Goal: Task Accomplishment & Management: Use online tool/utility

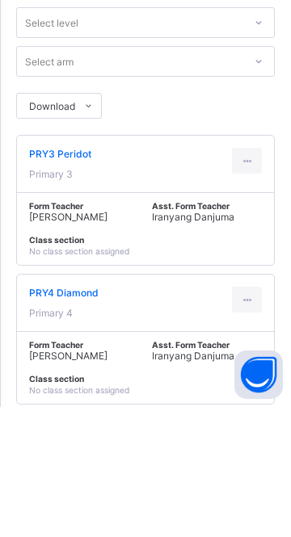
scroll to position [45, 0]
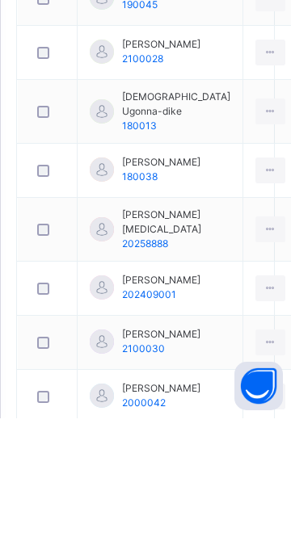
scroll to position [785, 0]
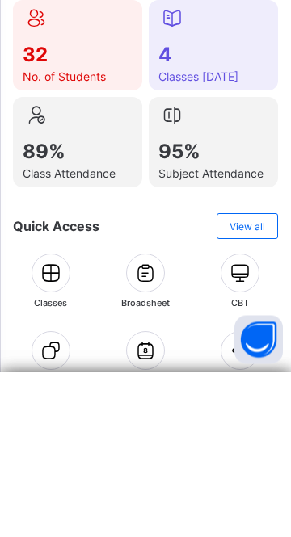
click at [44, 482] on icon at bounding box center [50, 516] width 27 height 23
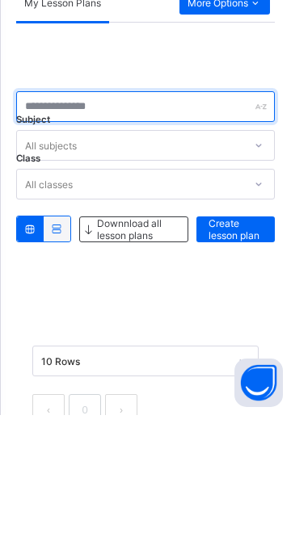
click at [107, 231] on input "text" at bounding box center [145, 228] width 259 height 31
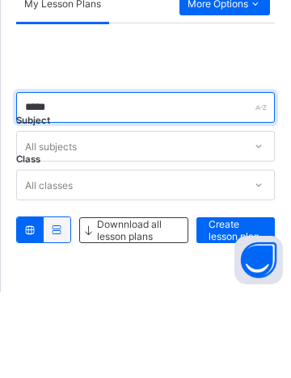
scroll to position [36, 0]
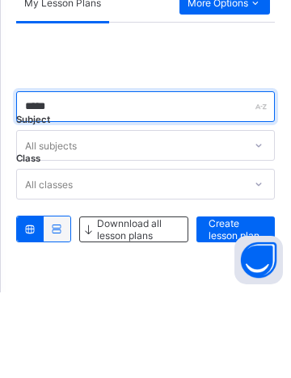
type input "*****"
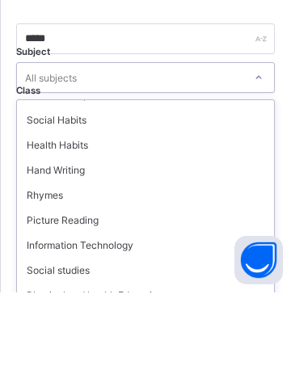
scroll to position [124, 0]
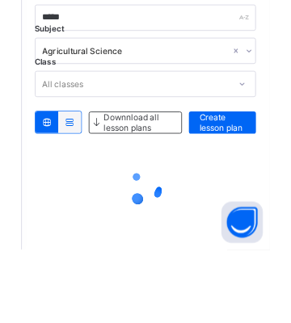
scroll to position [0, 0]
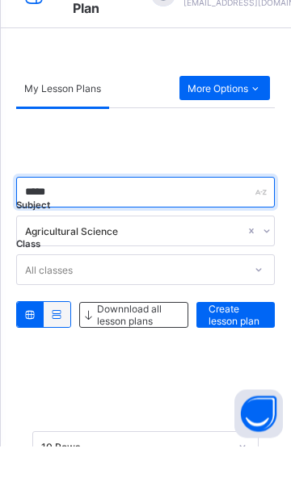
click at [79, 225] on input "*****" at bounding box center [145, 228] width 259 height 31
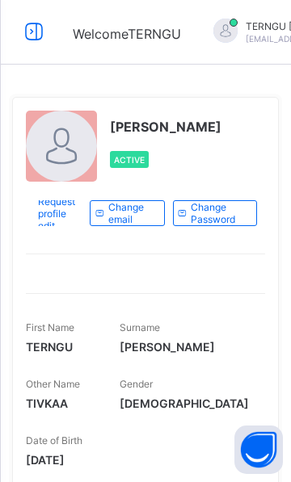
click at [182, 86] on div "TERNGU TIVKAA Joseph Active Request profile edit Change email Change Password F…" at bounding box center [145, 486] width 267 height 802
click at [33, 37] on icon at bounding box center [33, 31] width 27 height 23
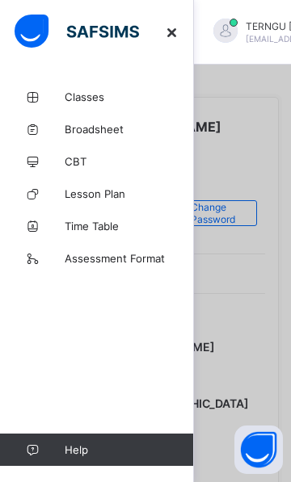
click at [97, 99] on span "Classes" at bounding box center [129, 96] width 129 height 13
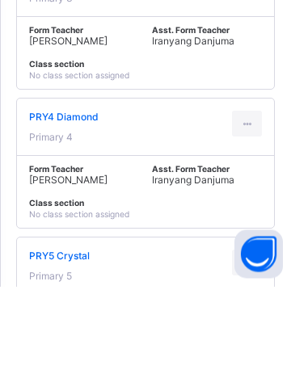
scroll to position [261, 0]
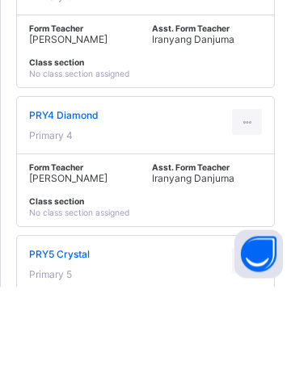
click at [249, 322] on icon at bounding box center [247, 353] width 14 height 12
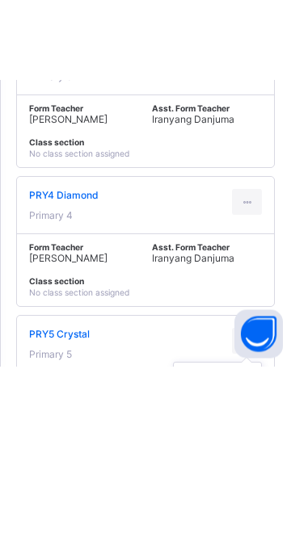
scroll to position [235, 0]
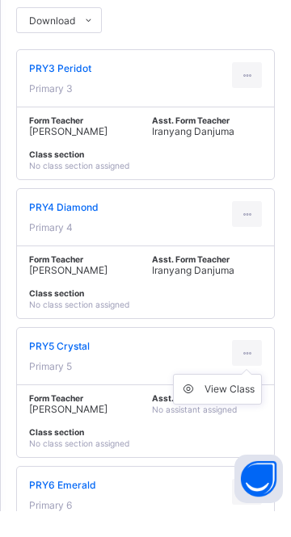
click at [250, 322] on ul "View Class" at bounding box center [217, 415] width 89 height 31
click at [241, 322] on icon at bounding box center [247, 379] width 14 height 12
click at [225, 322] on div "View Class" at bounding box center [229, 415] width 50 height 16
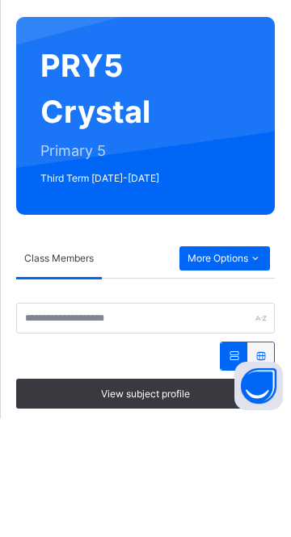
click at [241, 322] on span "More Options" at bounding box center [224, 377] width 74 height 15
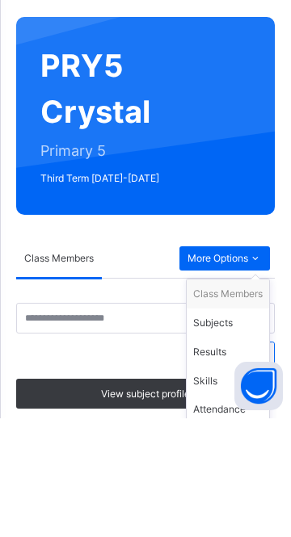
click at [230, 322] on div "Subjects" at bounding box center [227, 442] width 69 height 16
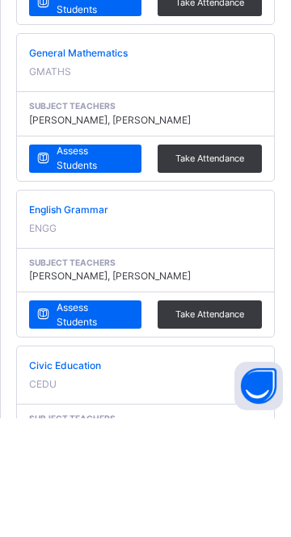
scroll to position [477, 0]
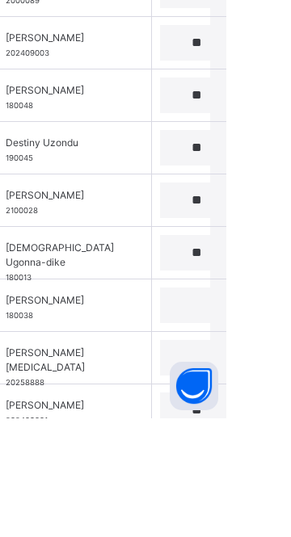
scroll to position [517, 0]
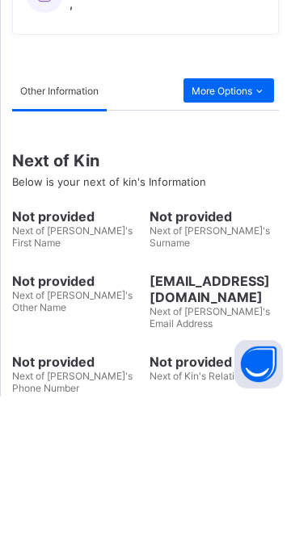
scroll to position [700, 0]
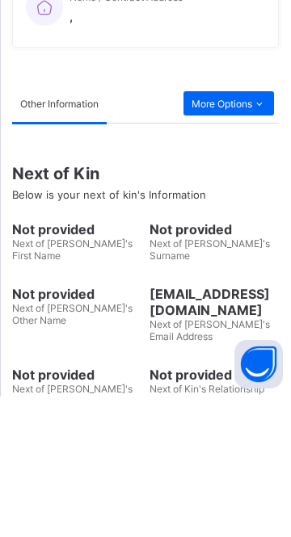
scroll to position [700, 0]
